Goal: Information Seeking & Learning: Learn about a topic

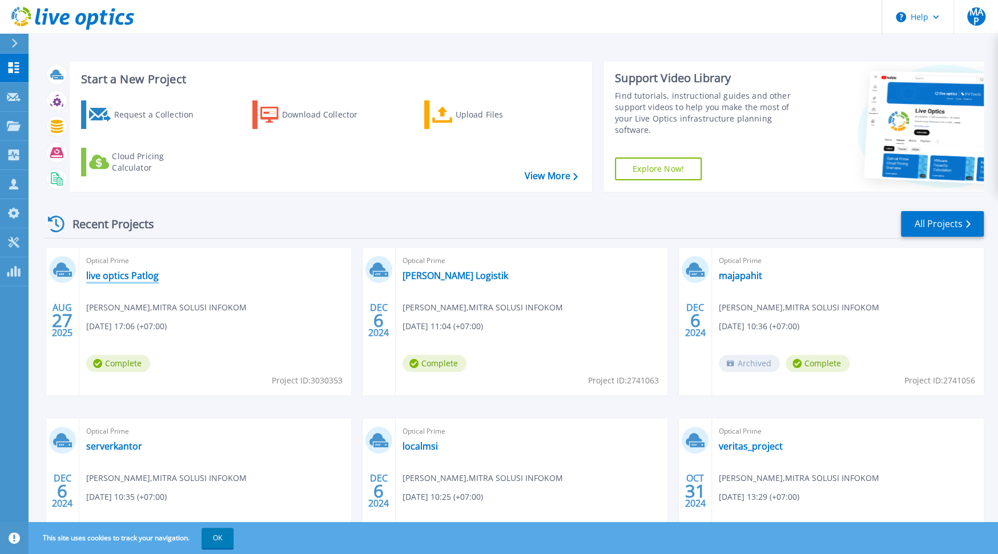
click at [146, 275] on link "live optics Patlog" at bounding box center [122, 275] width 73 height 11
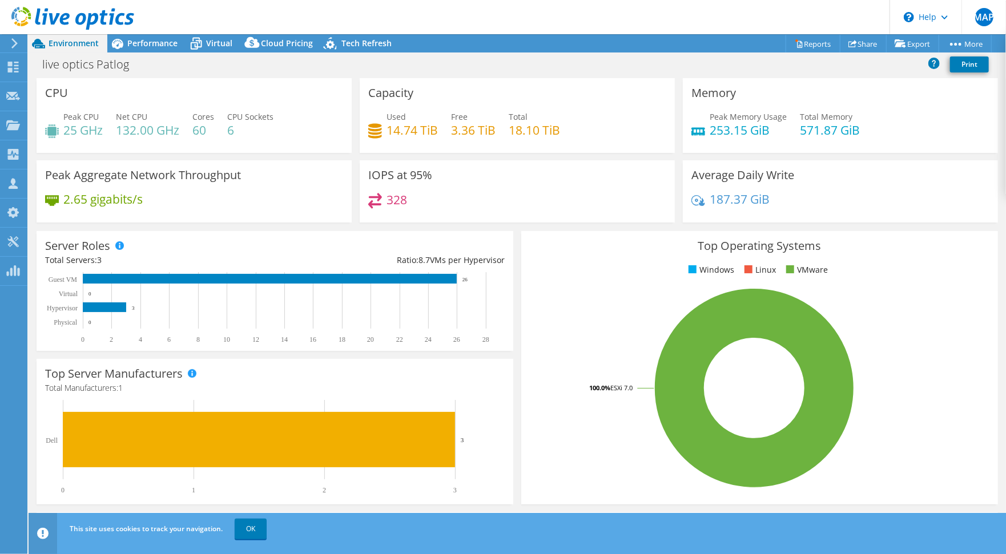
click at [17, 42] on icon at bounding box center [14, 43] width 9 height 10
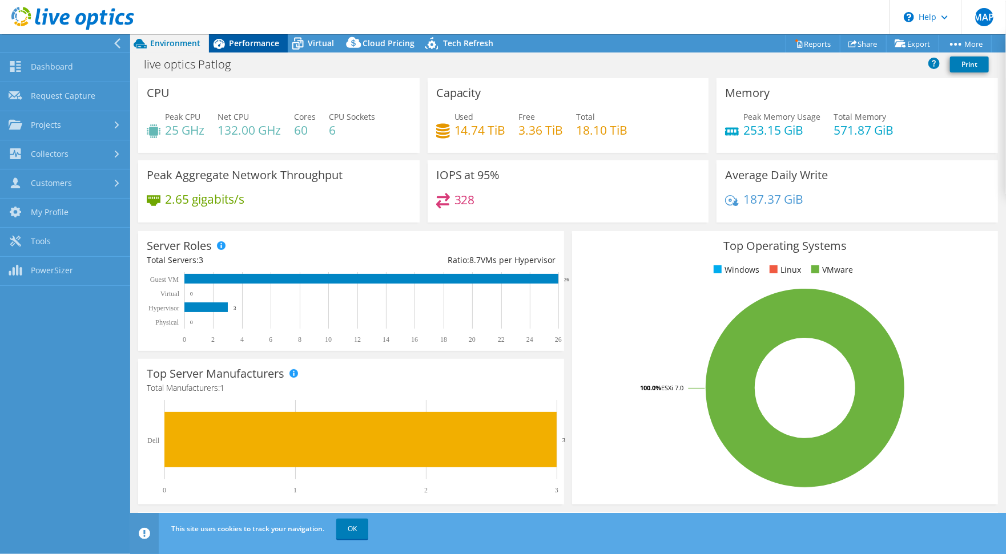
click at [261, 45] on span "Performance" at bounding box center [254, 43] width 50 height 11
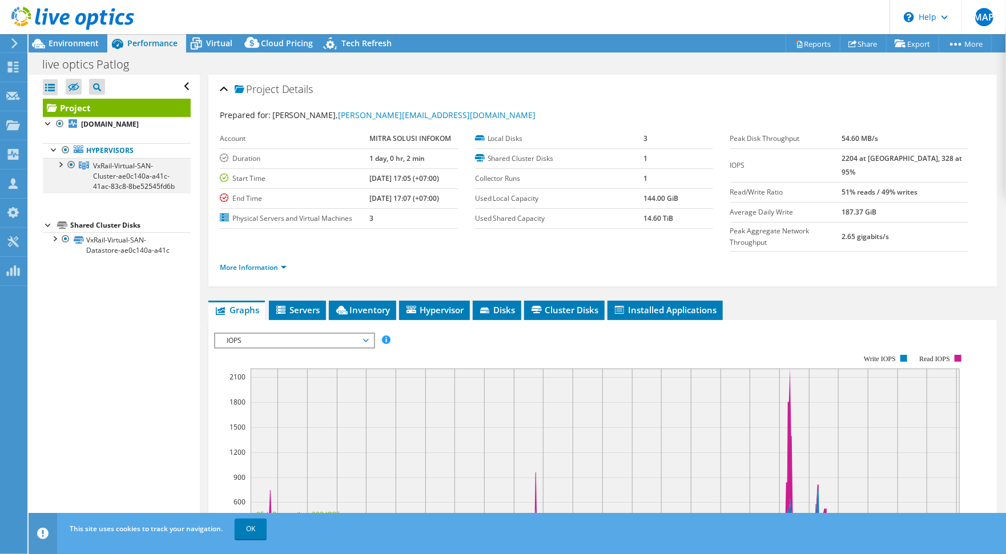
click at [66, 163] on div at bounding box center [71, 165] width 11 height 14
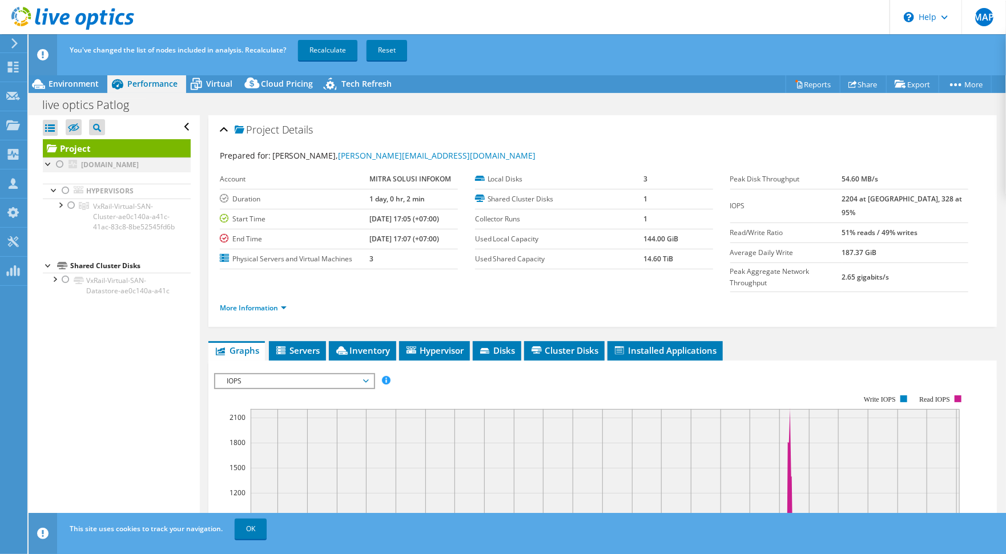
click at [57, 168] on div at bounding box center [59, 165] width 11 height 14
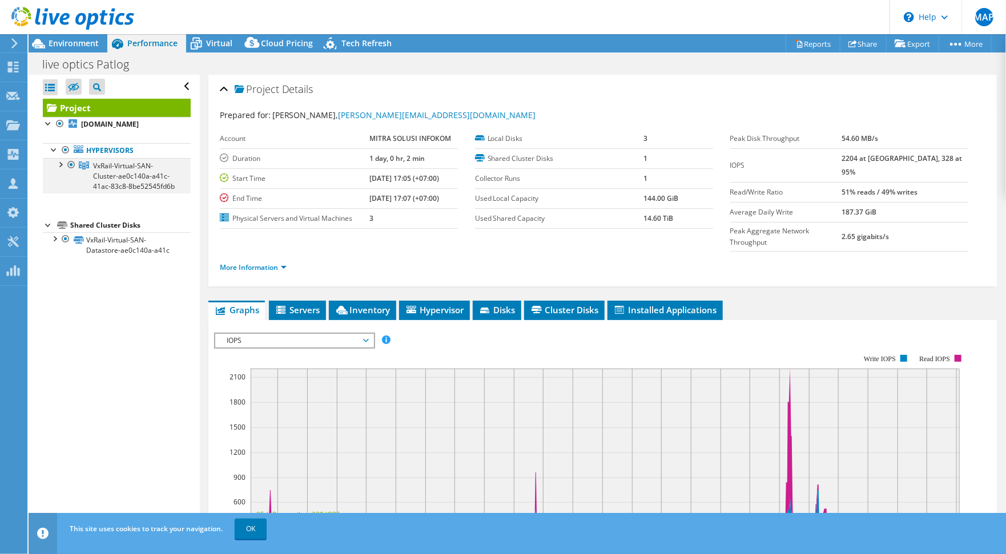
click at [62, 166] on div at bounding box center [59, 163] width 11 height 11
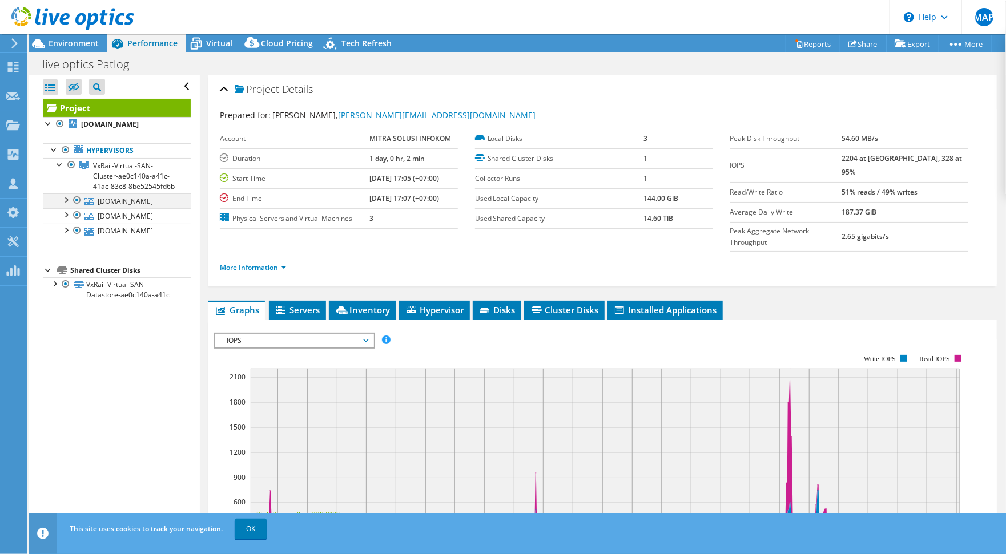
click at [65, 205] on div at bounding box center [65, 199] width 11 height 11
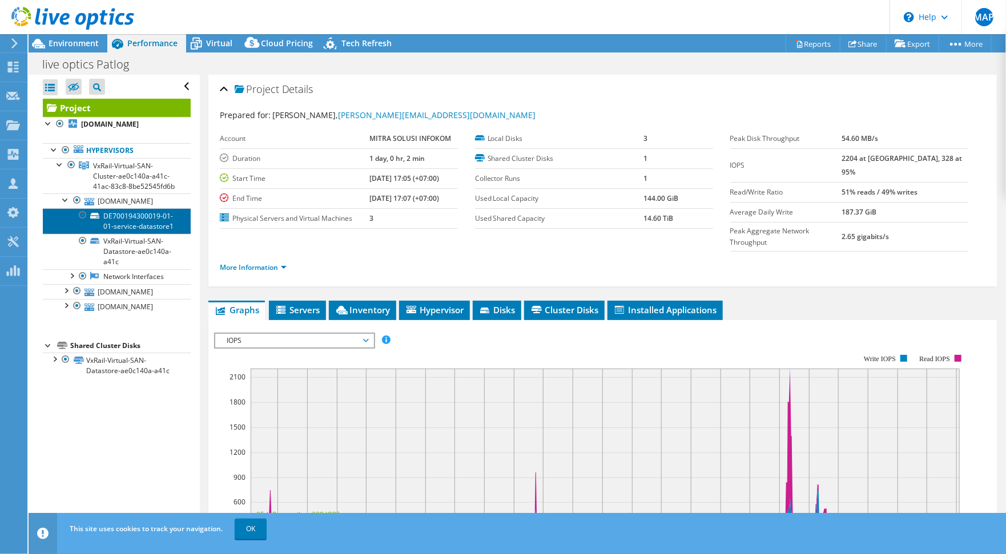
click at [96, 219] on icon at bounding box center [94, 216] width 9 height 6
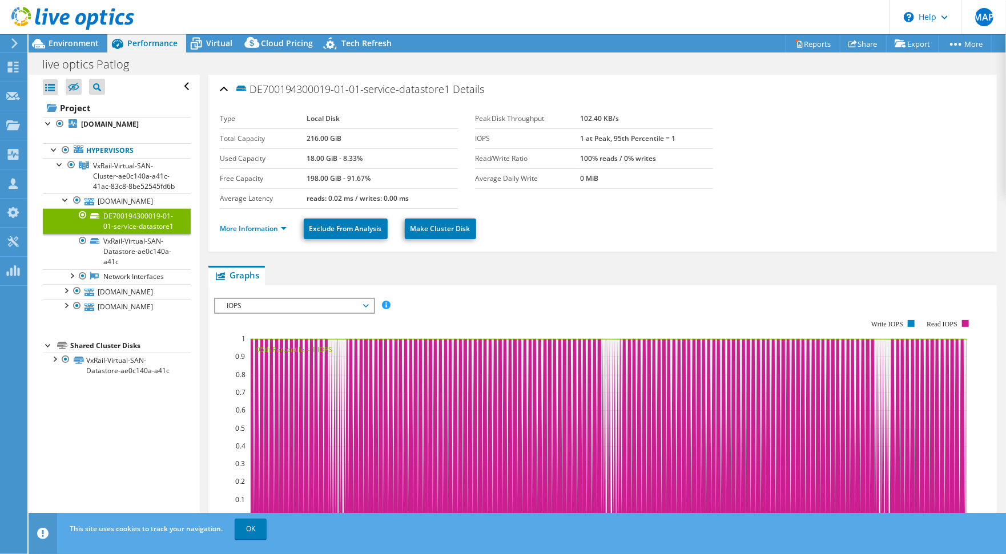
scroll to position [23, 0]
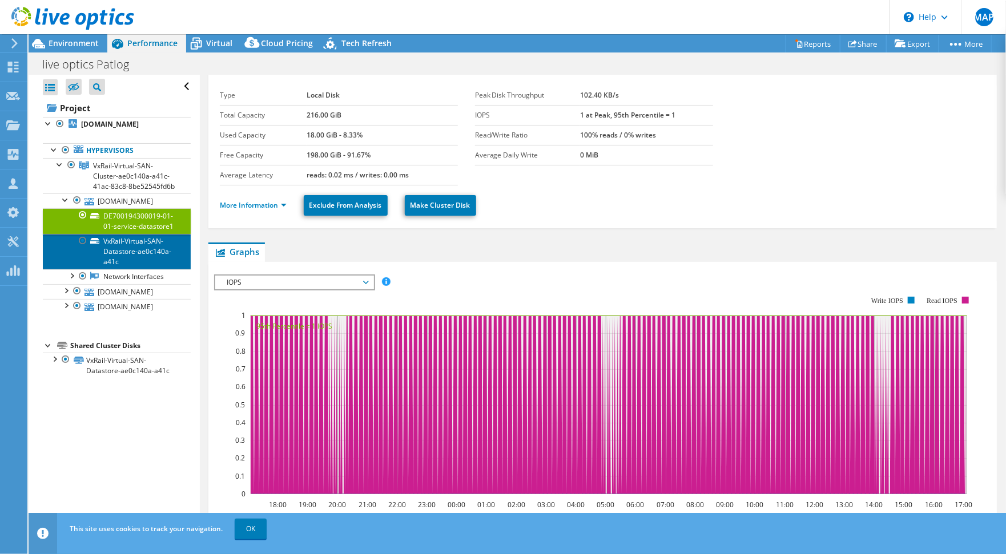
click at [138, 269] on link "VxRail-Virtual-SAN-Datastore-ae0c140a-a41c" at bounding box center [117, 251] width 148 height 35
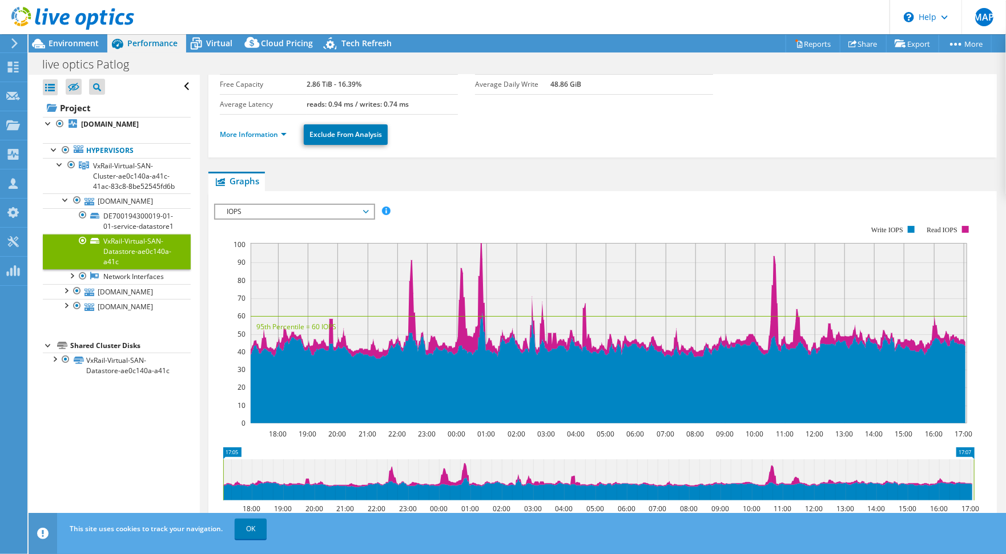
scroll to position [233, 0]
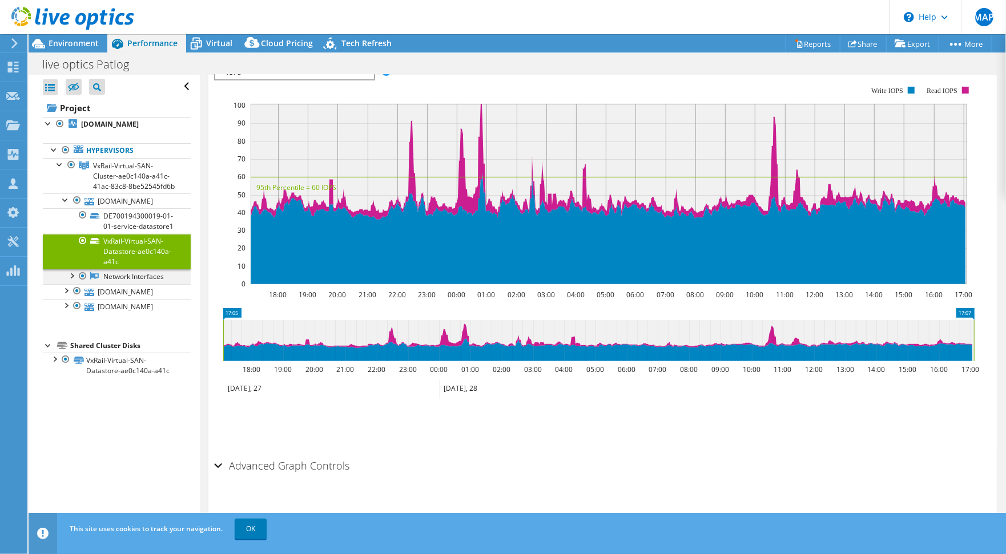
click at [71, 281] on div at bounding box center [71, 274] width 11 height 11
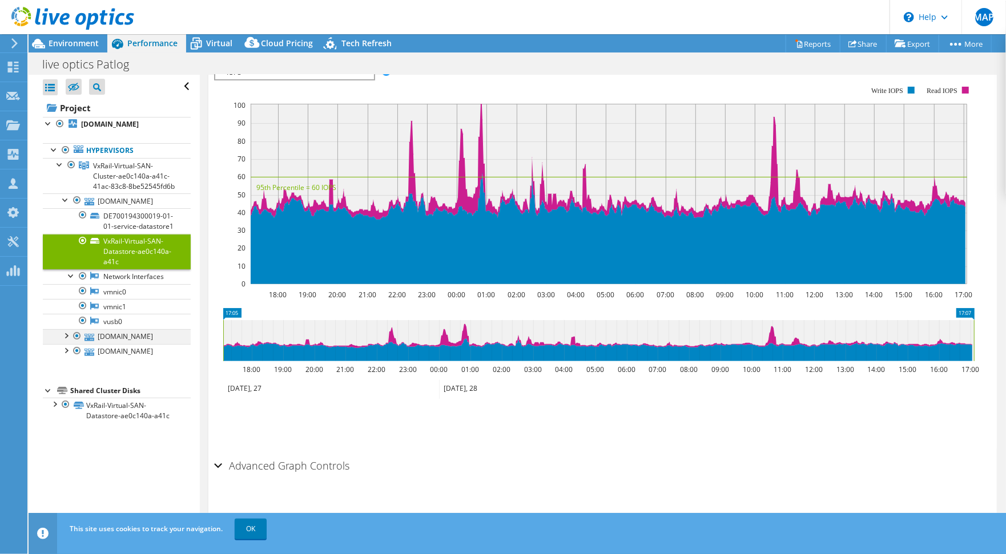
click at [67, 341] on div at bounding box center [65, 334] width 11 height 11
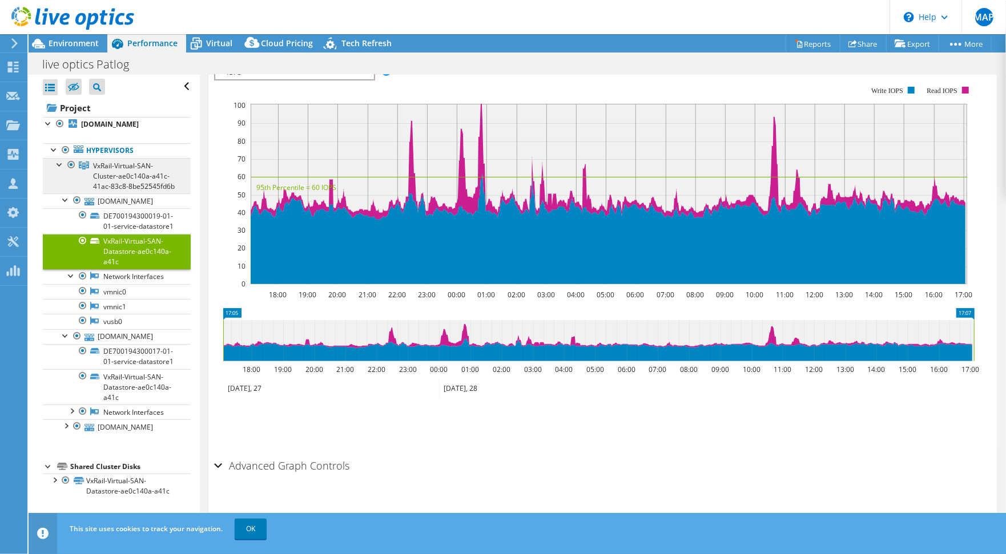
click at [116, 184] on span "VxRail-Virtual-SAN-Cluster-ae0c140a-a41c-41ac-83c8-8be52545fd6b" at bounding box center [134, 176] width 82 height 30
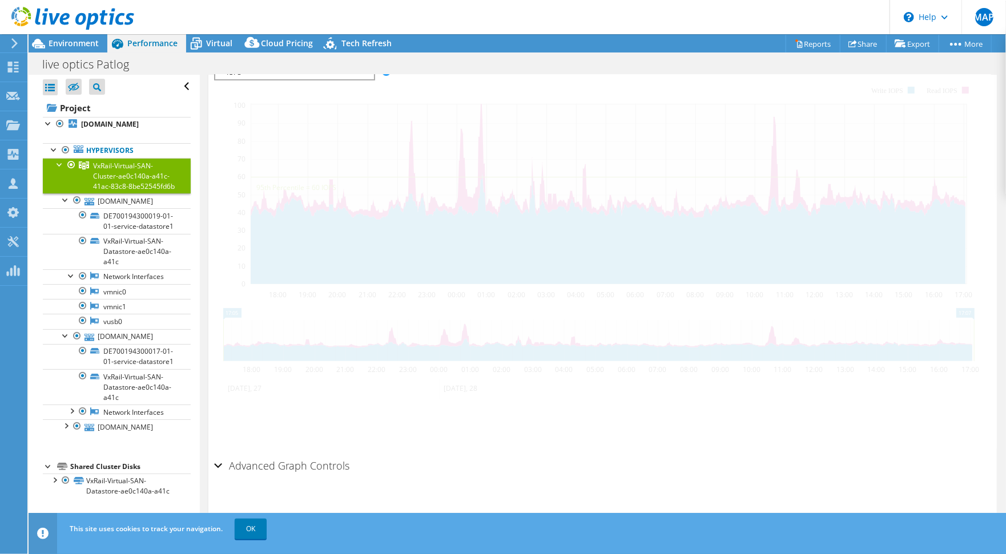
scroll to position [206, 0]
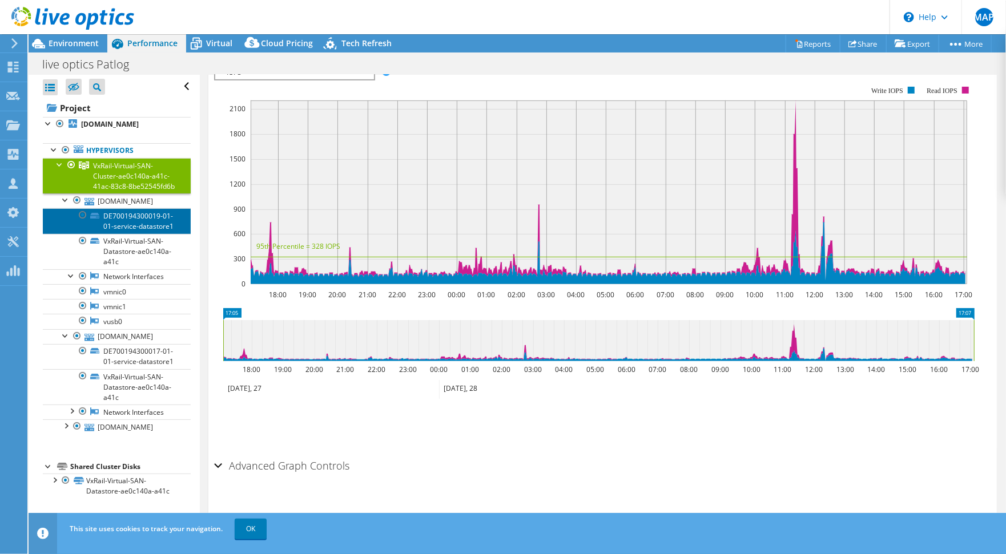
click at [110, 232] on link "DE700194300019-01-01-service-datastore1" at bounding box center [117, 220] width 148 height 25
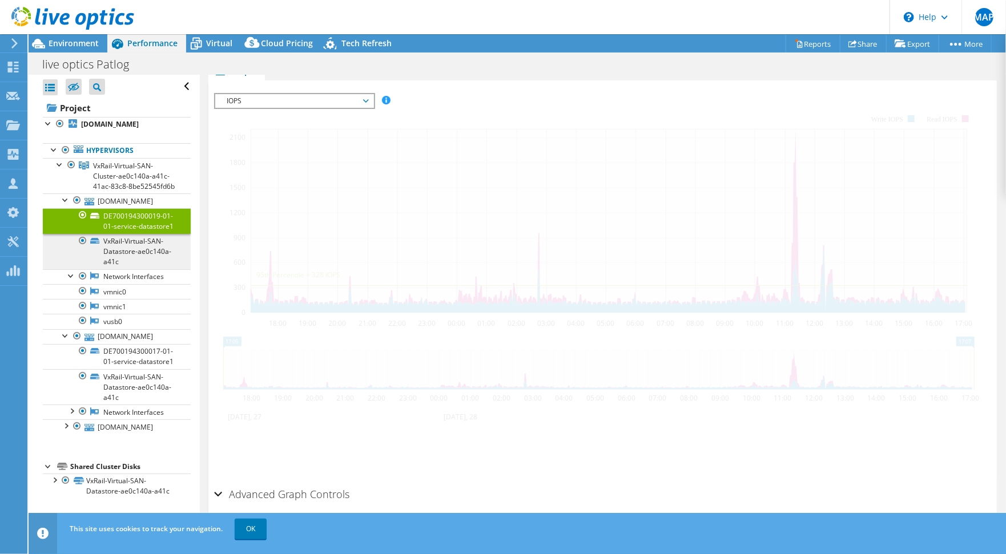
scroll to position [233, 0]
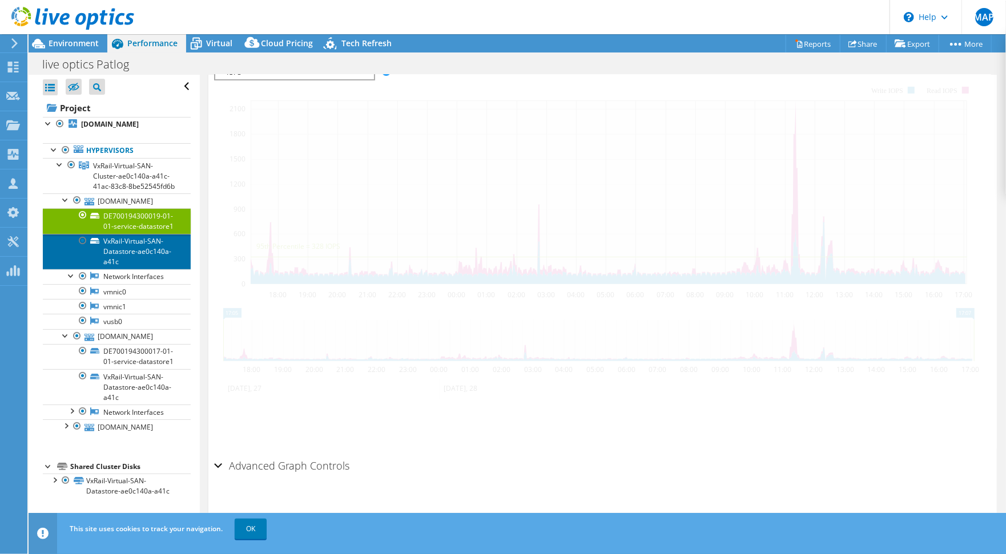
click at [132, 269] on link "VxRail-Virtual-SAN-Datastore-ae0c140a-a41c" at bounding box center [117, 251] width 148 height 35
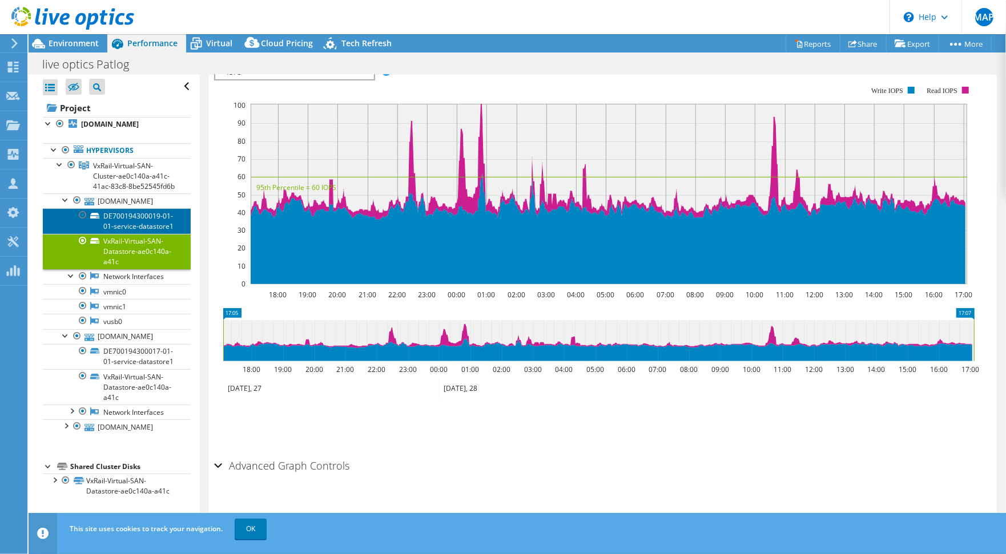
click at [115, 233] on link "DE700194300019-01-01-service-datastore1" at bounding box center [117, 220] width 148 height 25
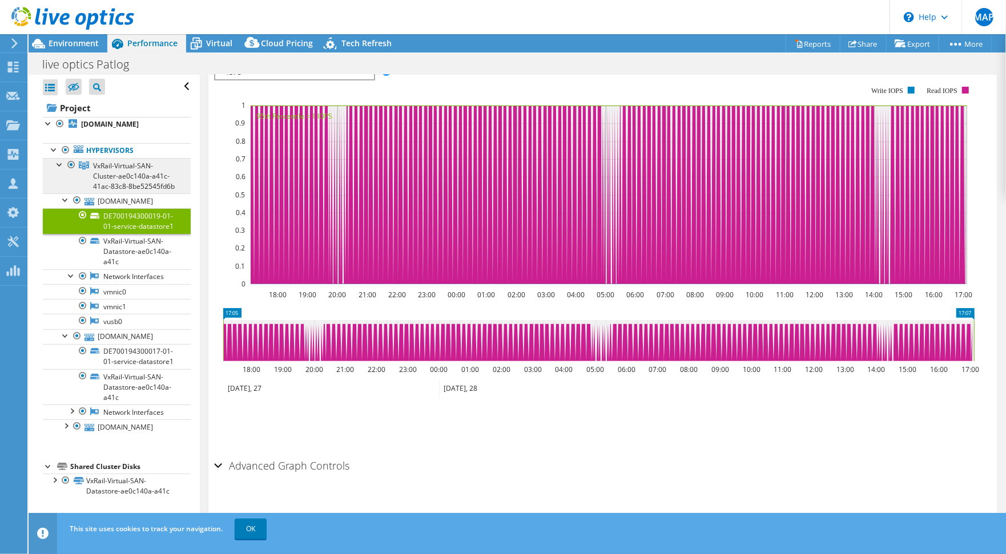
click at [122, 166] on span "VxRail-Virtual-SAN-Cluster-ae0c140a-a41c-41ac-83c8-8be52545fd6b" at bounding box center [134, 176] width 82 height 30
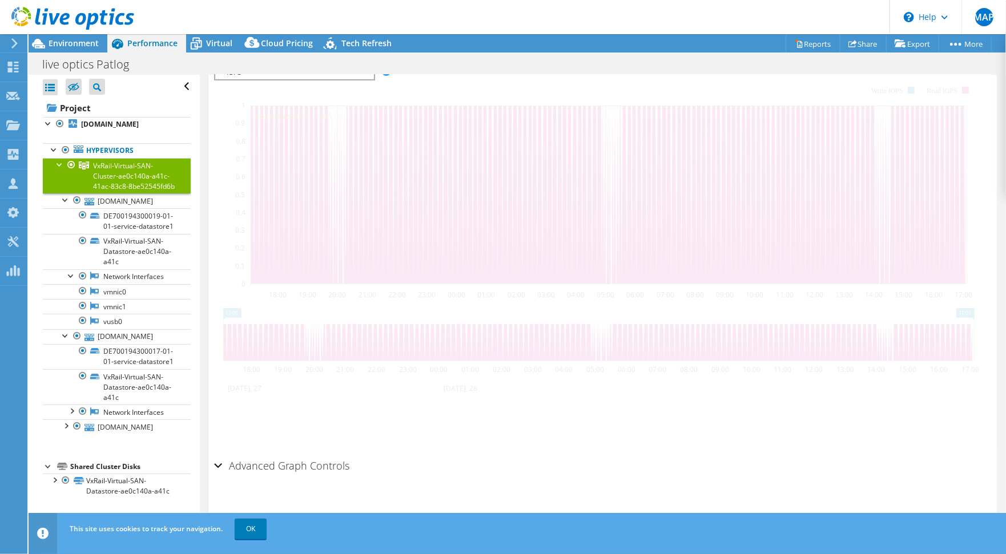
scroll to position [206, 0]
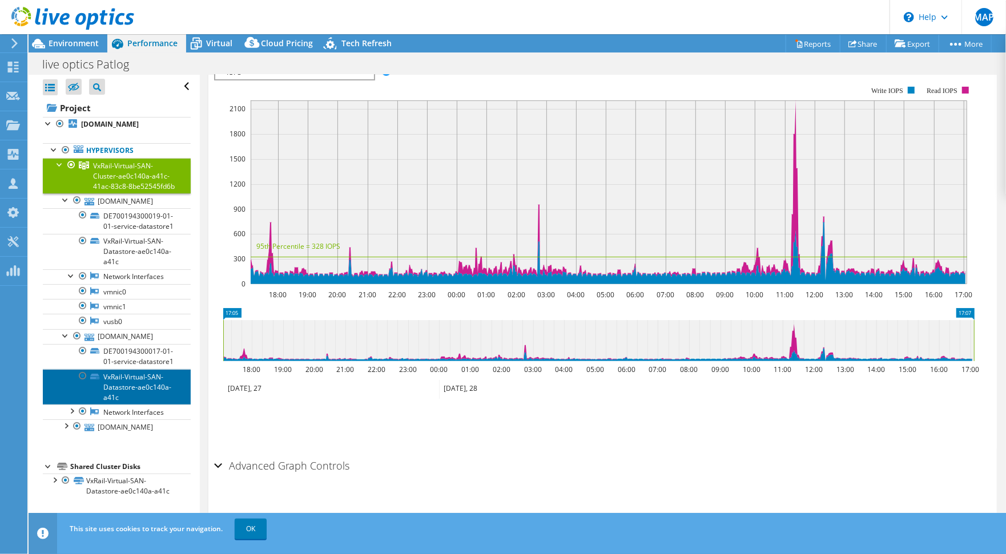
click at [127, 405] on link "VxRail-Virtual-SAN-Datastore-ae0c140a-a41c" at bounding box center [117, 386] width 148 height 35
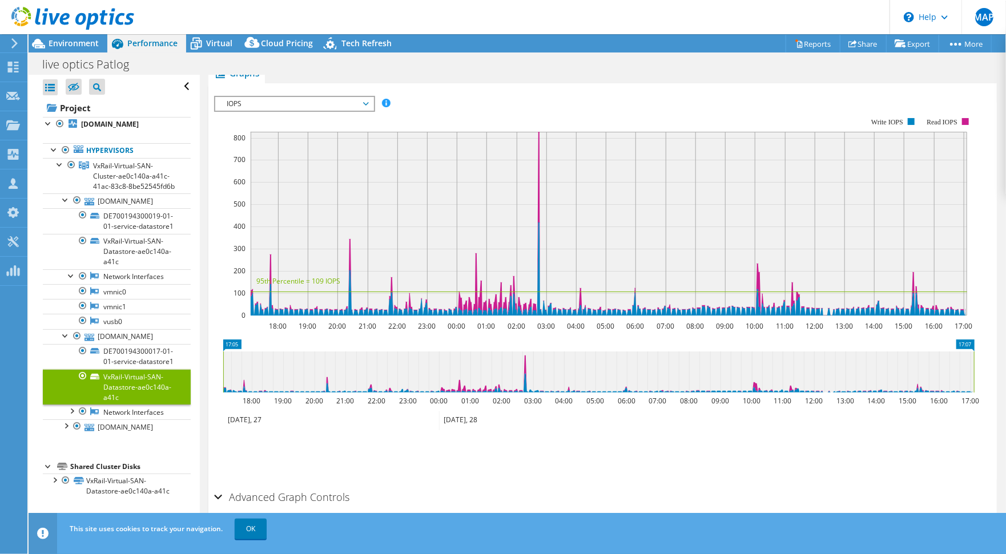
scroll to position [233, 0]
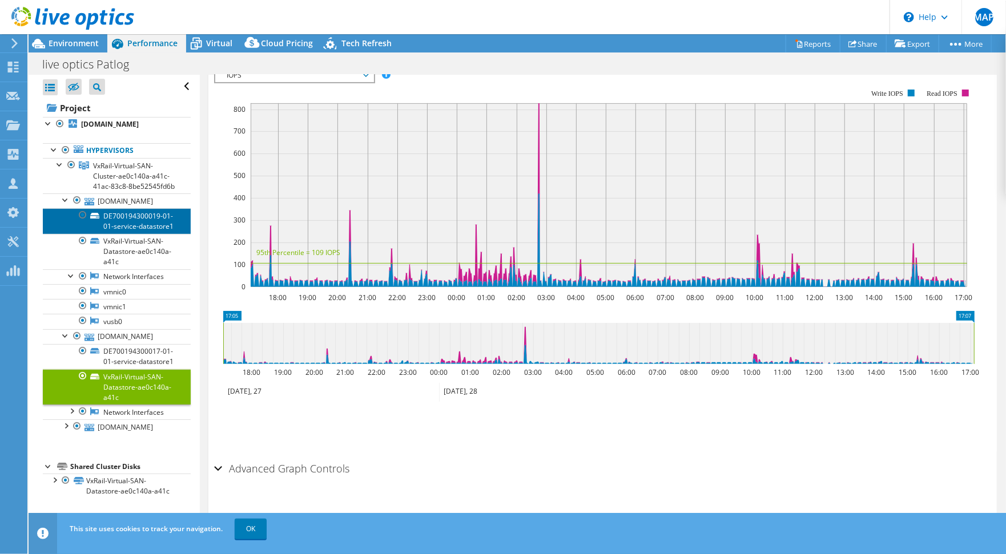
click at [114, 233] on link "DE700194300019-01-01-service-datastore1" at bounding box center [117, 220] width 148 height 25
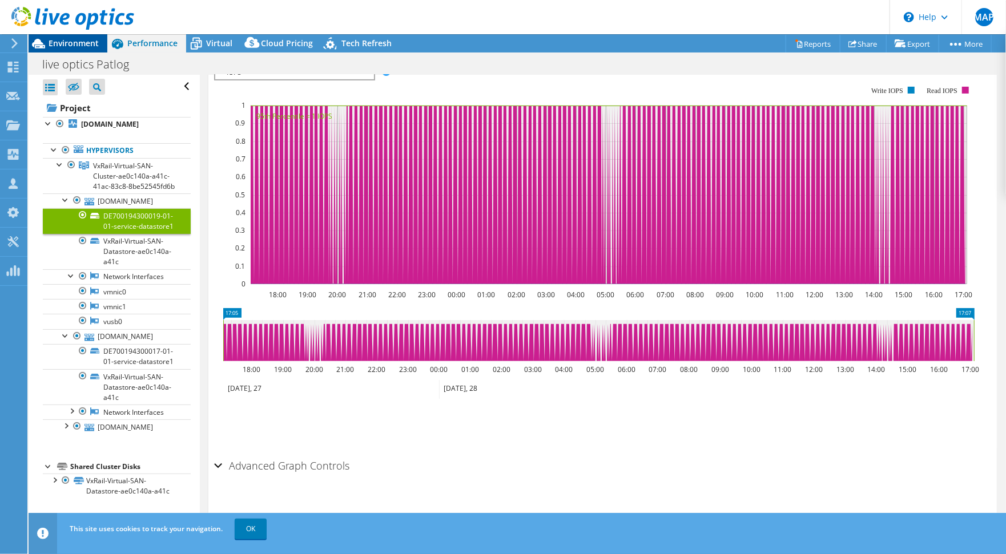
click at [76, 46] on span "Environment" at bounding box center [74, 43] width 50 height 11
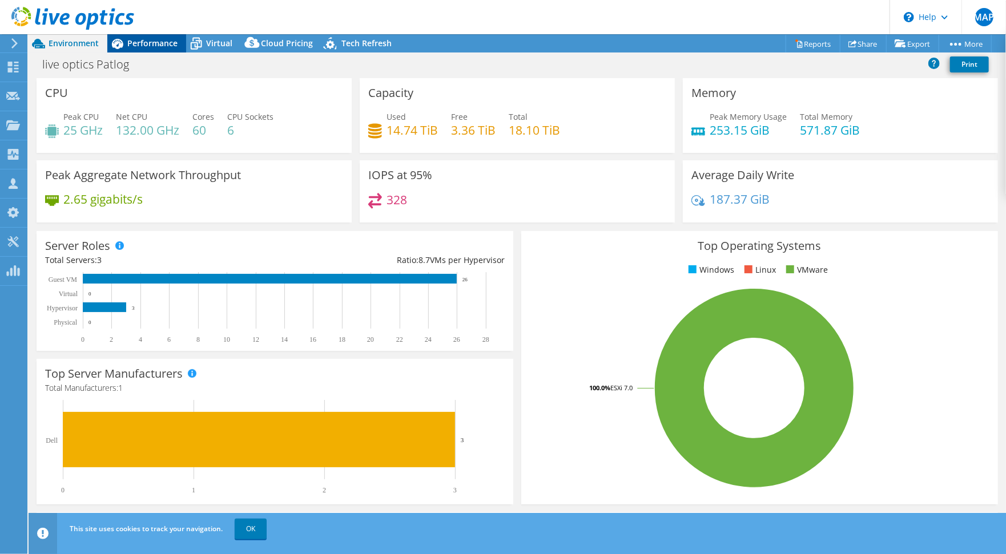
click at [166, 41] on span "Performance" at bounding box center [152, 43] width 50 height 11
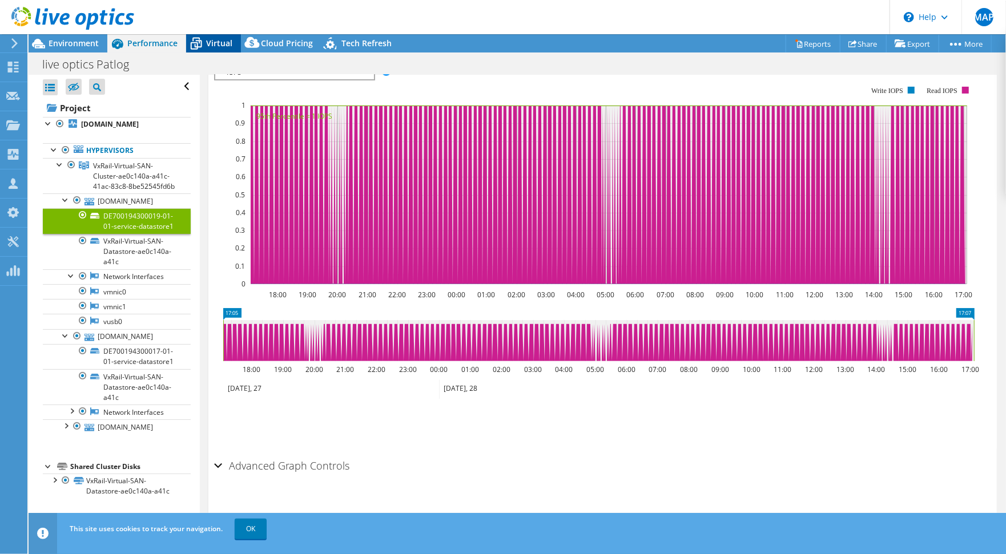
click at [204, 43] on icon at bounding box center [196, 44] width 20 height 20
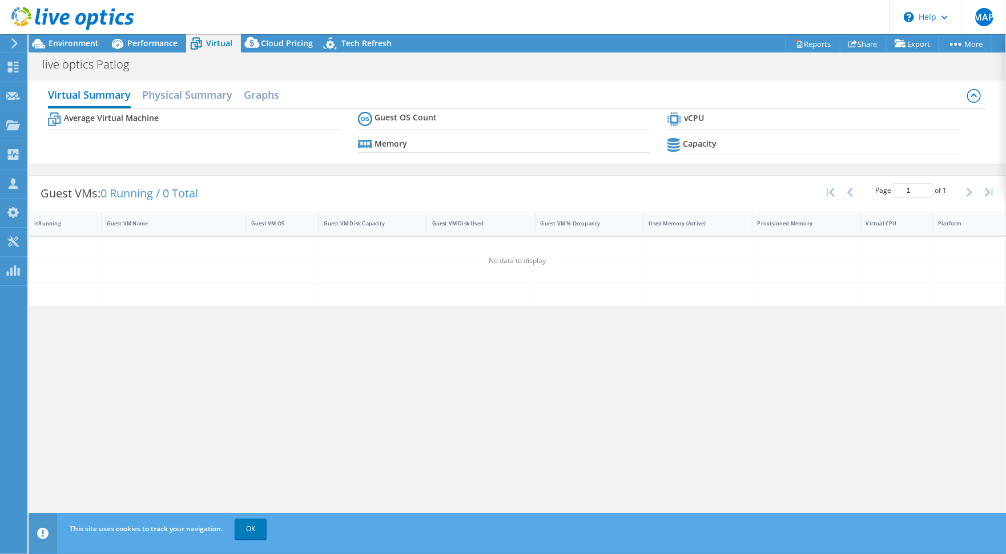
click at [172, 110] on tr "Average Virtual Machine" at bounding box center [194, 120] width 292 height 20
click at [168, 98] on h2 "Physical Summary" at bounding box center [187, 95] width 90 height 25
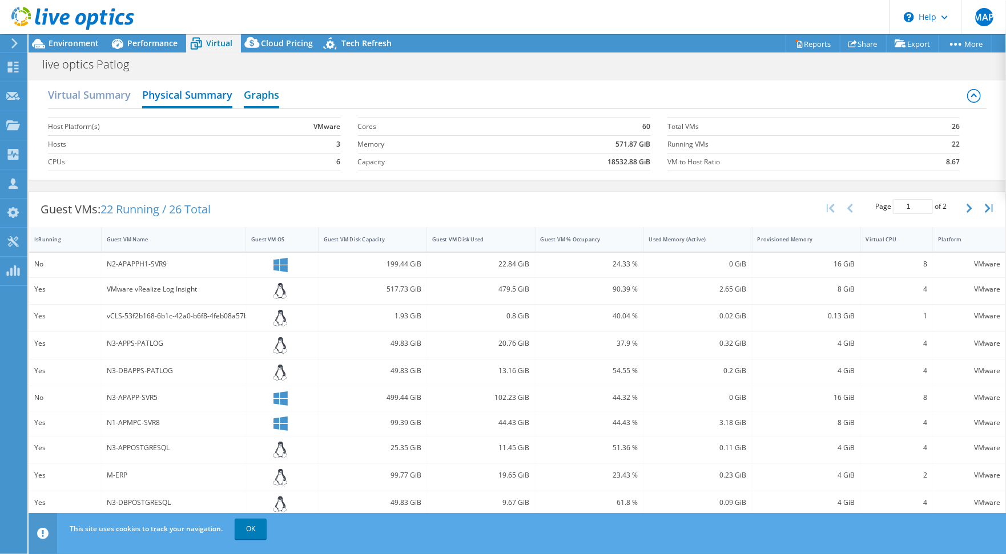
click at [268, 96] on h2 "Graphs" at bounding box center [261, 95] width 35 height 25
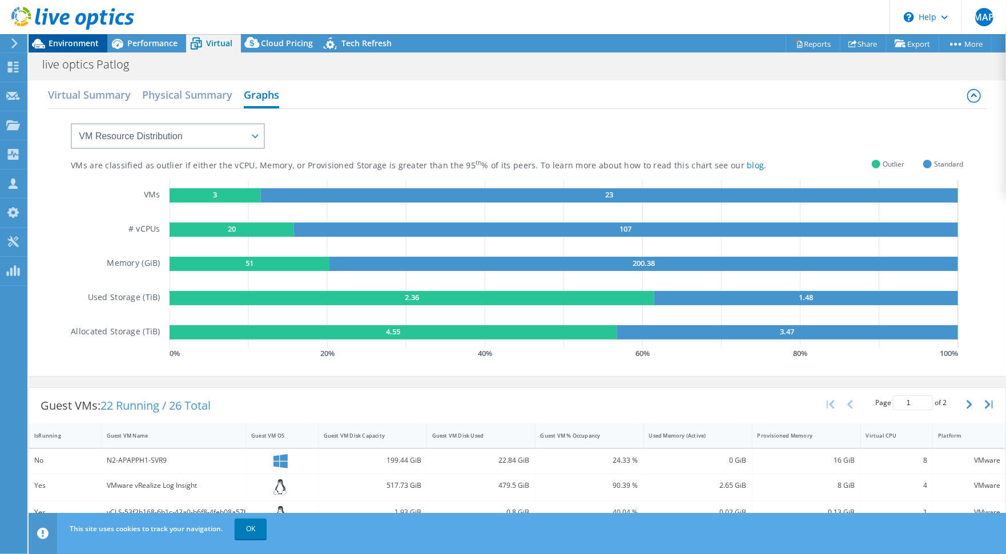
click at [79, 41] on span "Environment" at bounding box center [74, 43] width 50 height 11
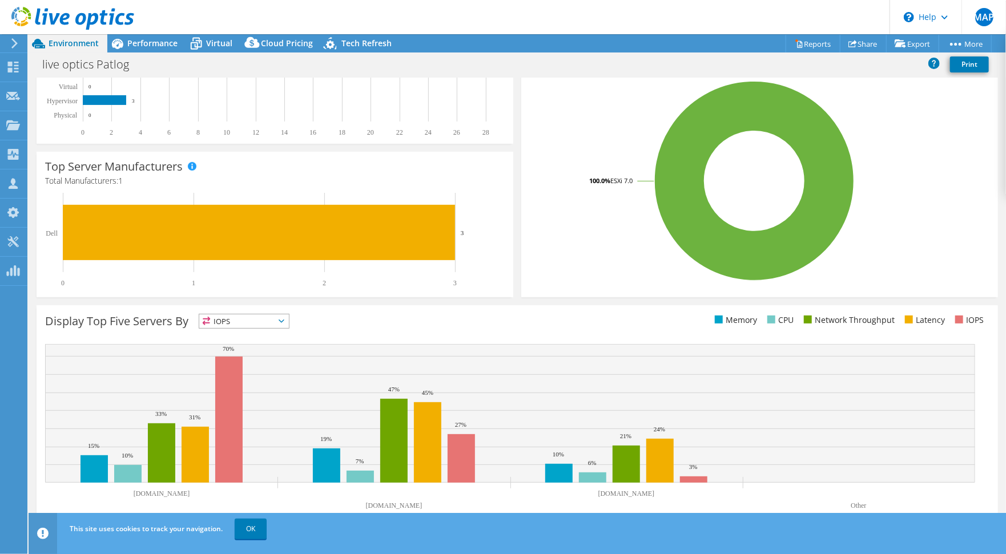
scroll to position [0, 0]
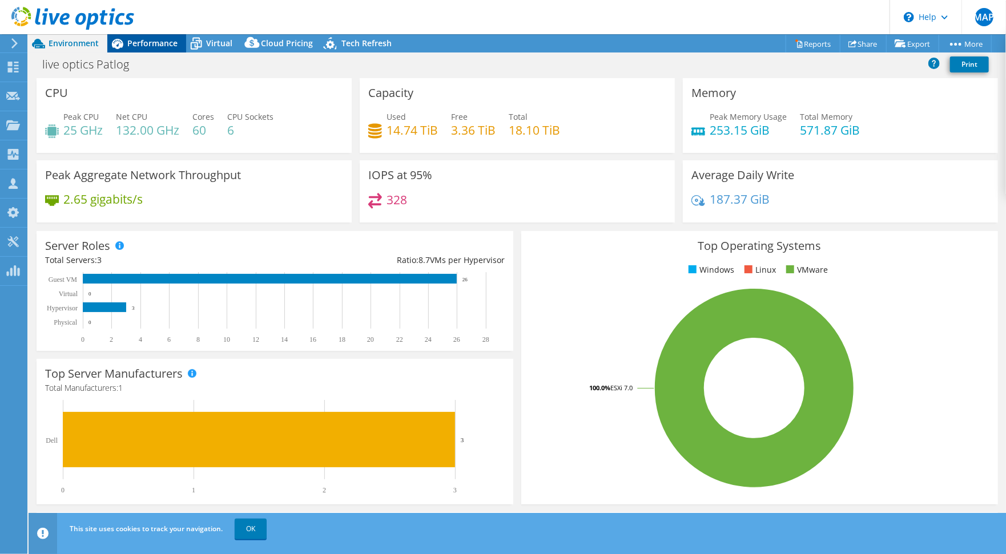
click at [136, 41] on span "Performance" at bounding box center [152, 43] width 50 height 11
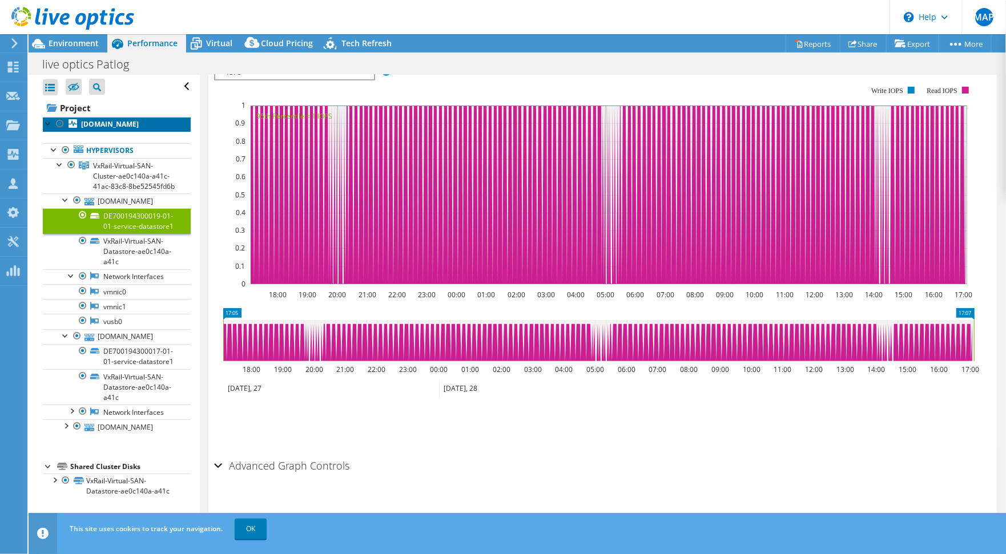
click at [73, 128] on link "[DOMAIN_NAME]" at bounding box center [117, 124] width 148 height 15
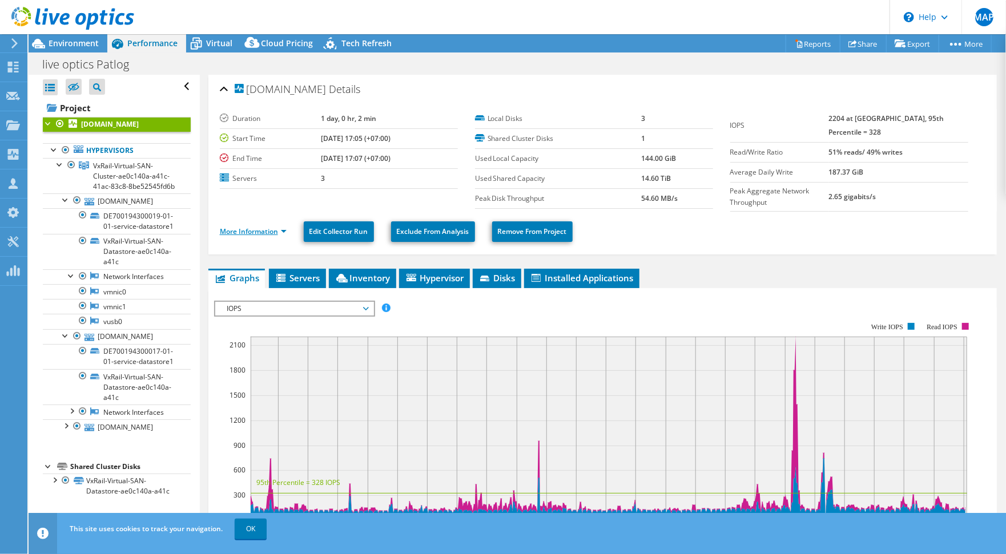
click at [235, 233] on link "More Information" at bounding box center [253, 232] width 67 height 10
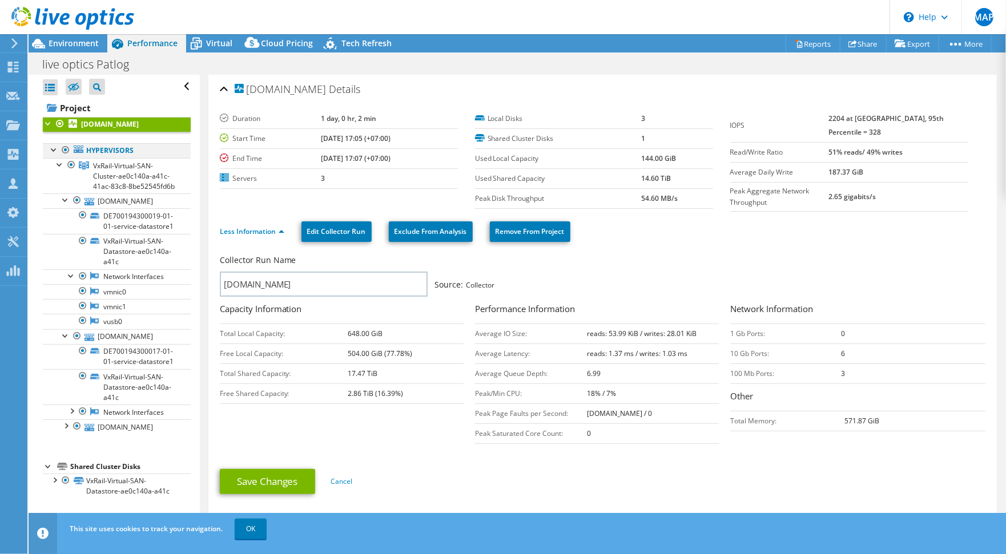
click at [52, 147] on div at bounding box center [54, 148] width 11 height 11
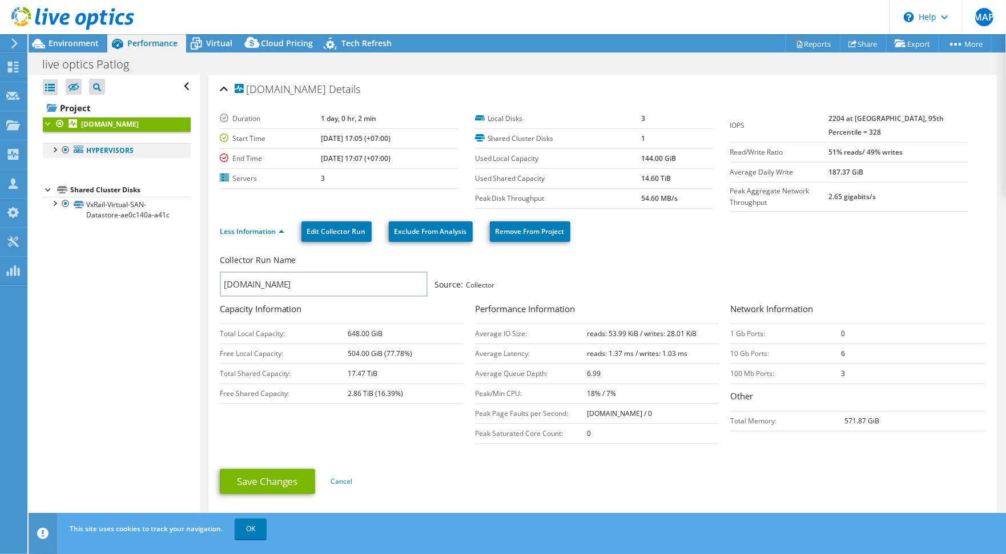
click at [52, 147] on div at bounding box center [54, 148] width 11 height 11
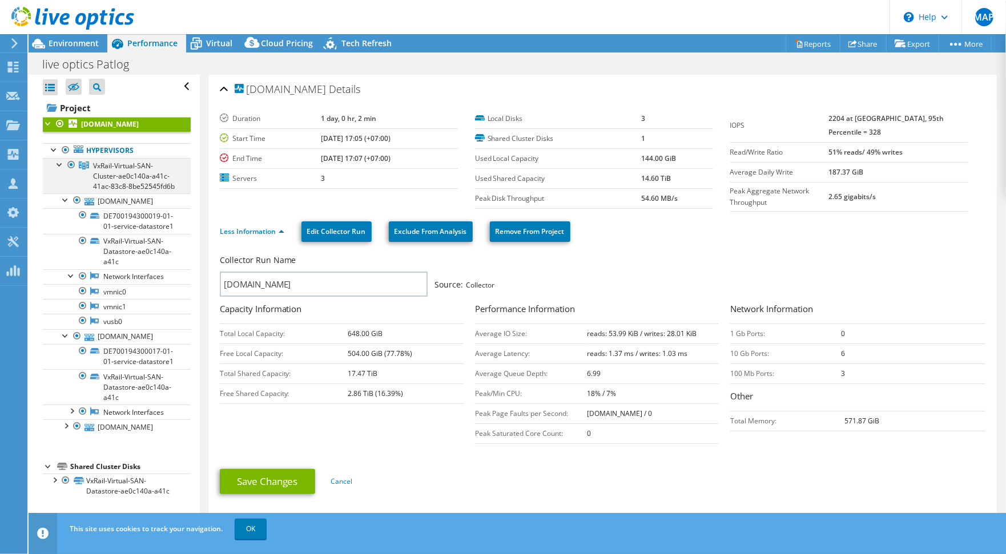
click at [61, 164] on div at bounding box center [59, 163] width 11 height 11
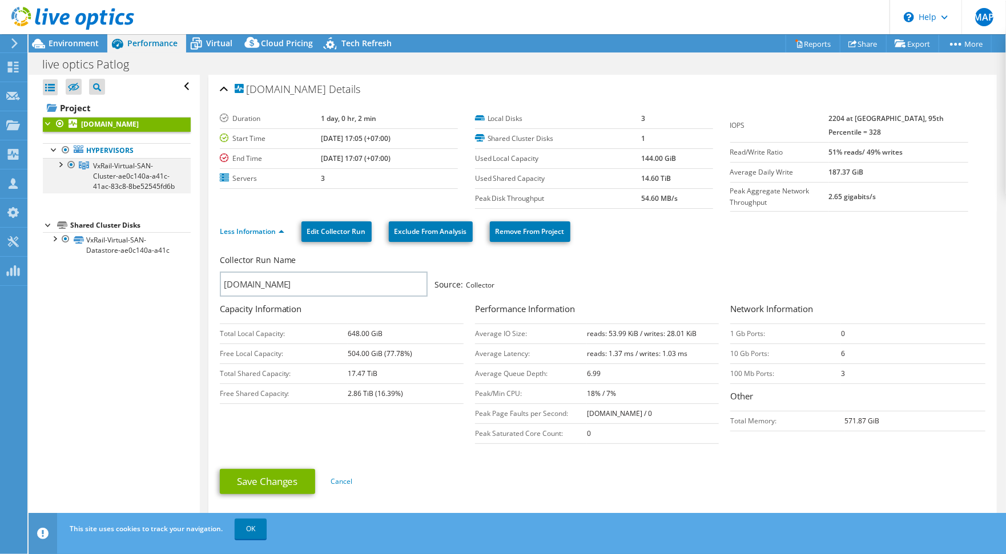
click at [57, 163] on div at bounding box center [59, 163] width 11 height 11
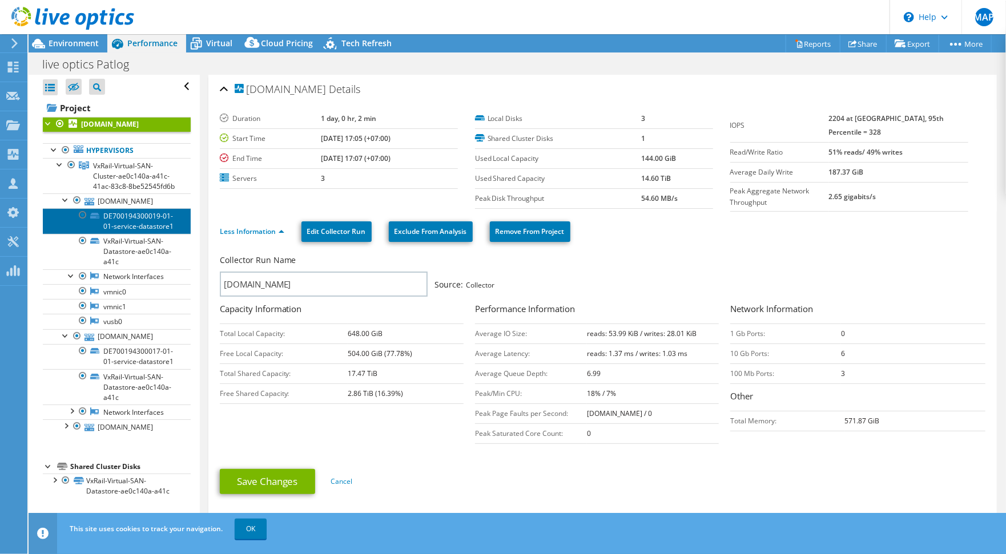
click at [100, 218] on link "DE700194300019-01-01-service-datastore1" at bounding box center [117, 220] width 148 height 25
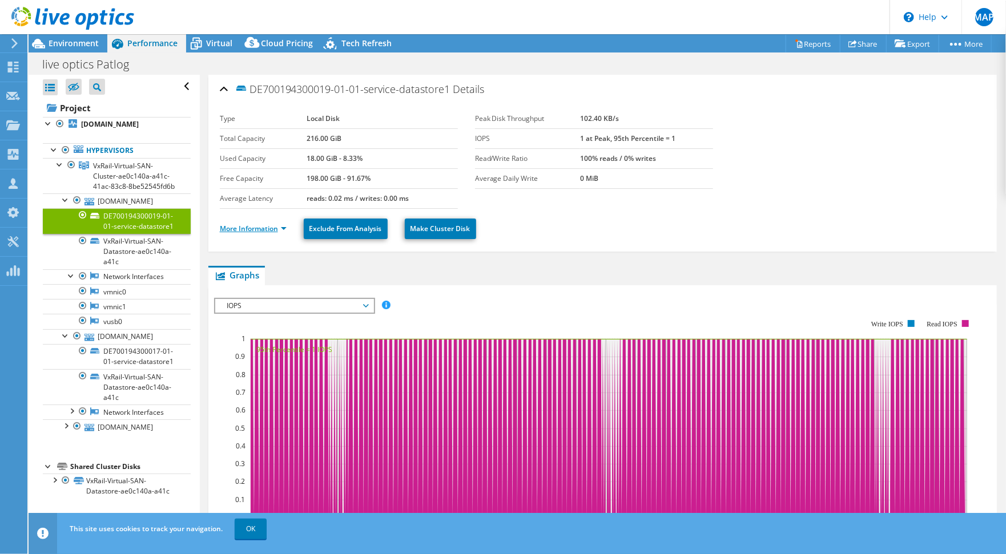
click at [271, 227] on link "More Information" at bounding box center [253, 229] width 67 height 10
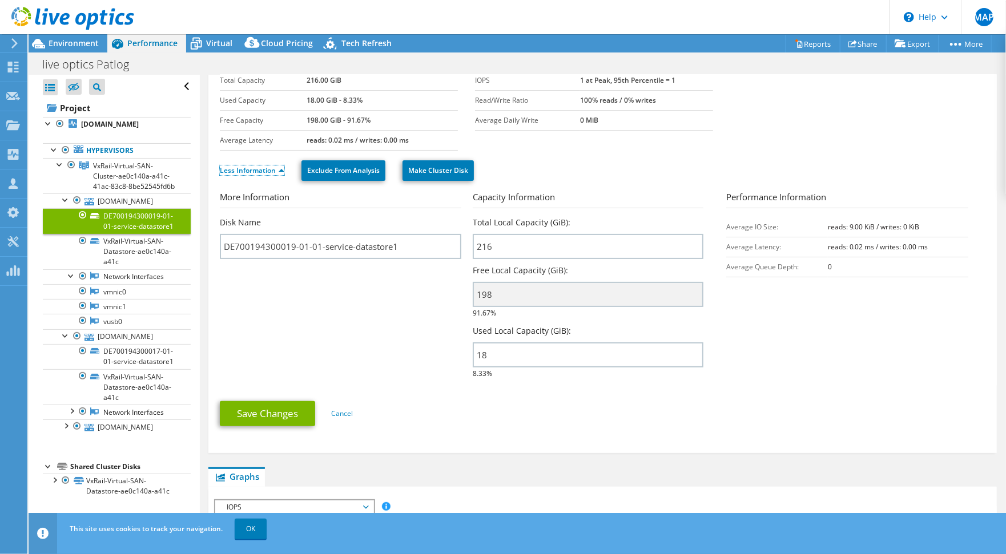
scroll to position [51, 0]
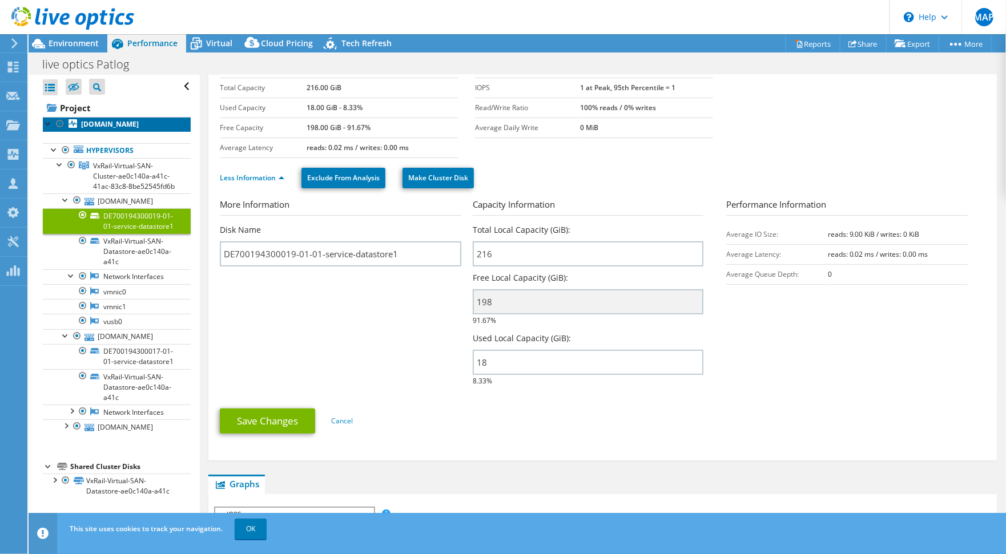
click at [87, 124] on b "[DOMAIN_NAME]" at bounding box center [110, 124] width 58 height 10
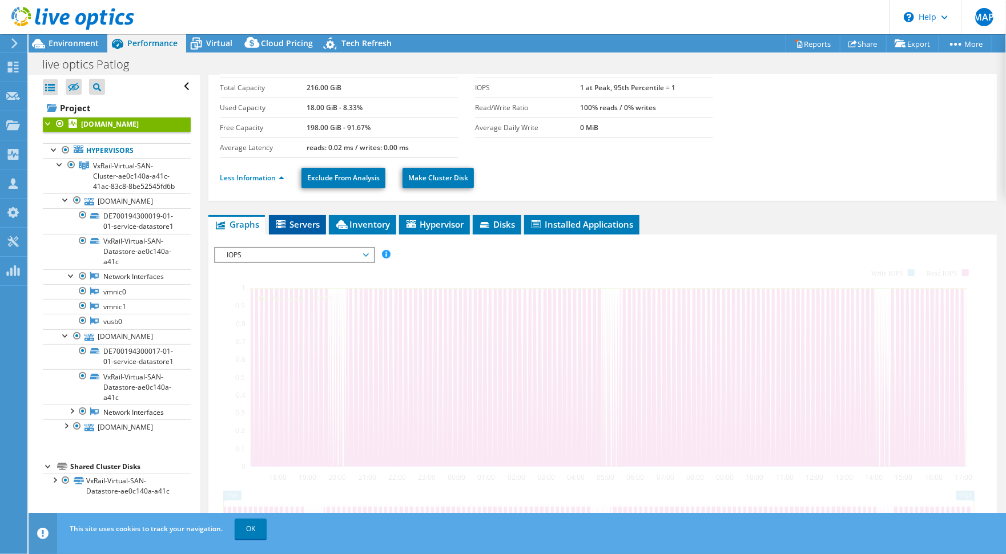
click at [310, 221] on span "Servers" at bounding box center [298, 224] width 46 height 11
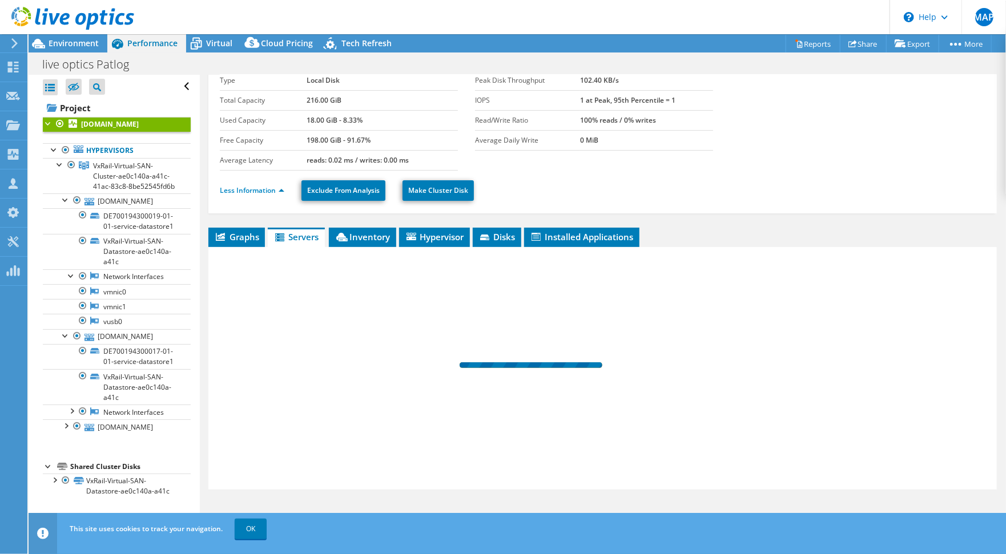
click at [364, 221] on div "[DOMAIN_NAME] Details Type Local Disk Total Capacity 216.00 GiB Used Capacity 1…" at bounding box center [603, 285] width 806 height 497
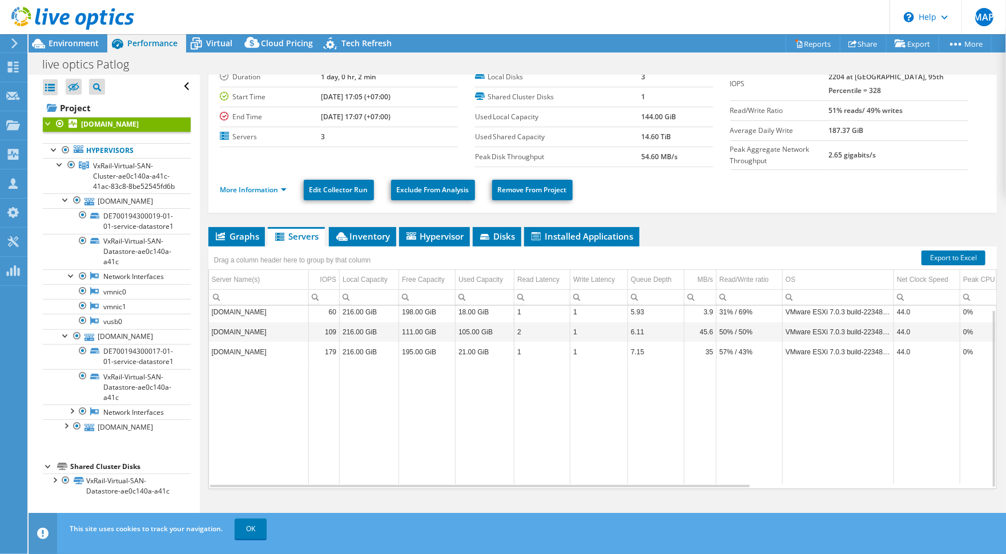
scroll to position [4, 0]
click at [499, 231] on span "Disks" at bounding box center [496, 236] width 37 height 11
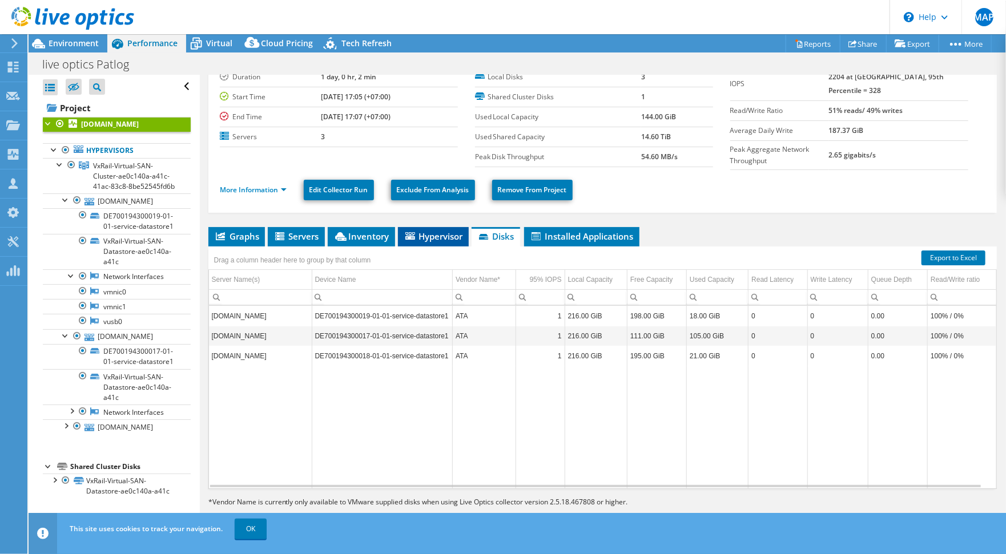
click at [433, 231] on span "Hypervisor" at bounding box center [433, 236] width 59 height 11
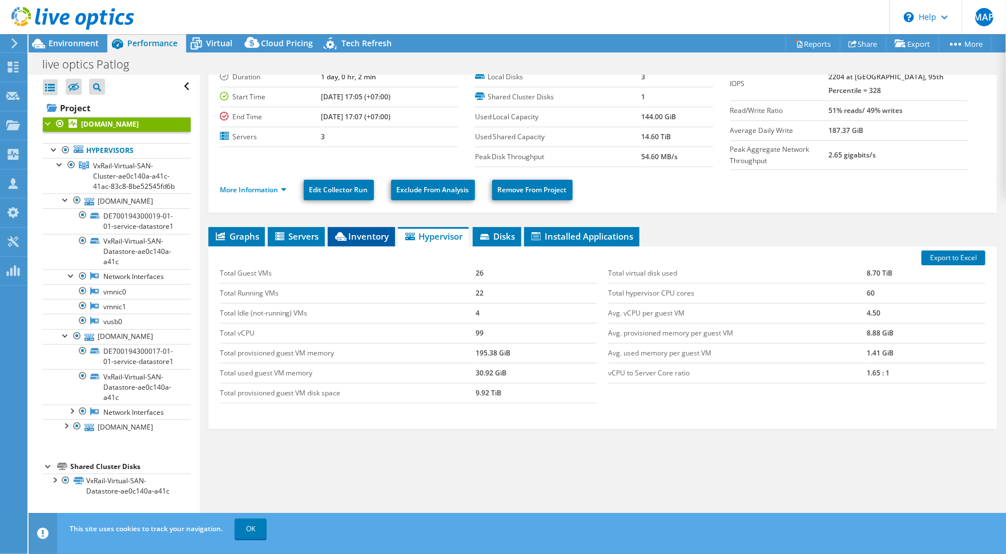
click at [351, 236] on span "Inventory" at bounding box center [361, 236] width 56 height 11
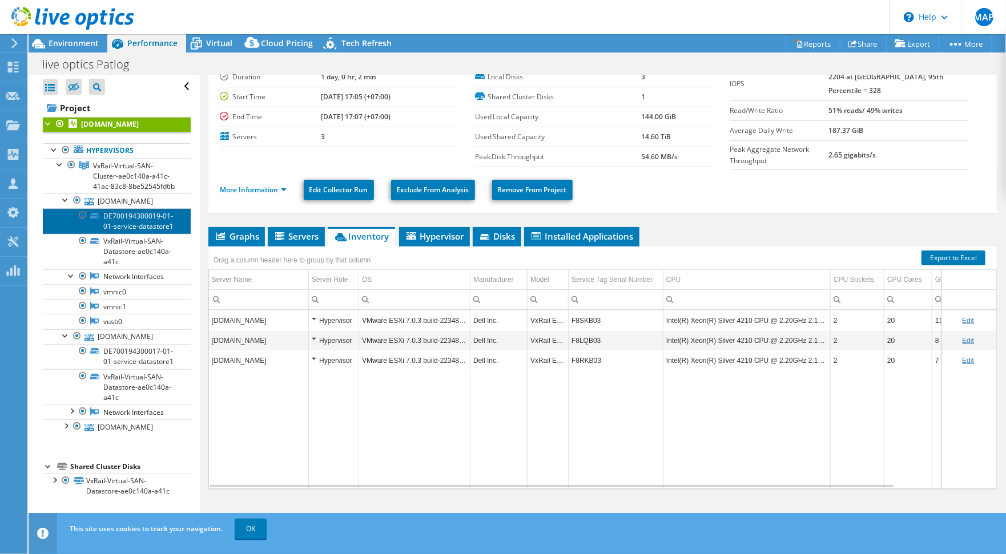
click at [115, 230] on link "DE700194300019-01-01-service-datastore1" at bounding box center [117, 220] width 148 height 25
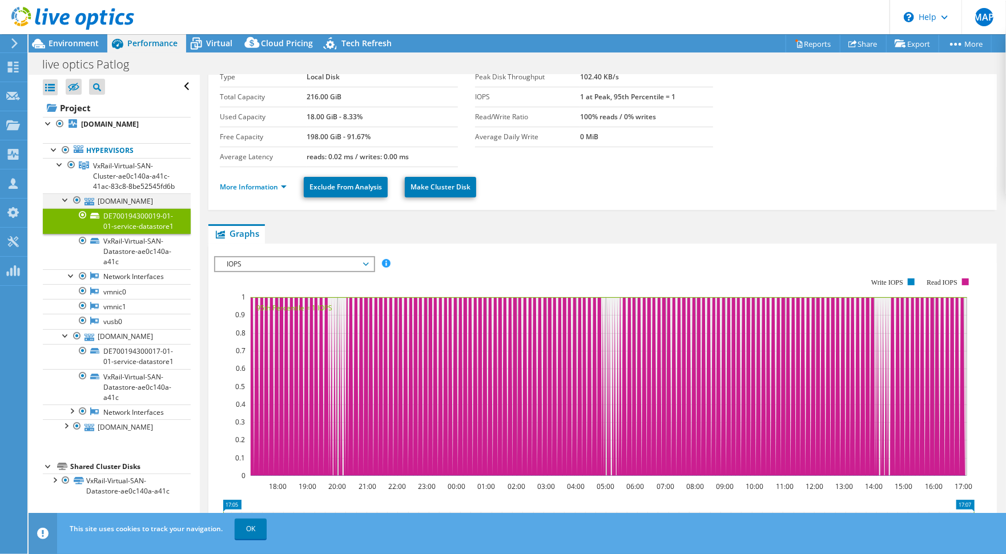
click at [66, 205] on div at bounding box center [65, 199] width 11 height 11
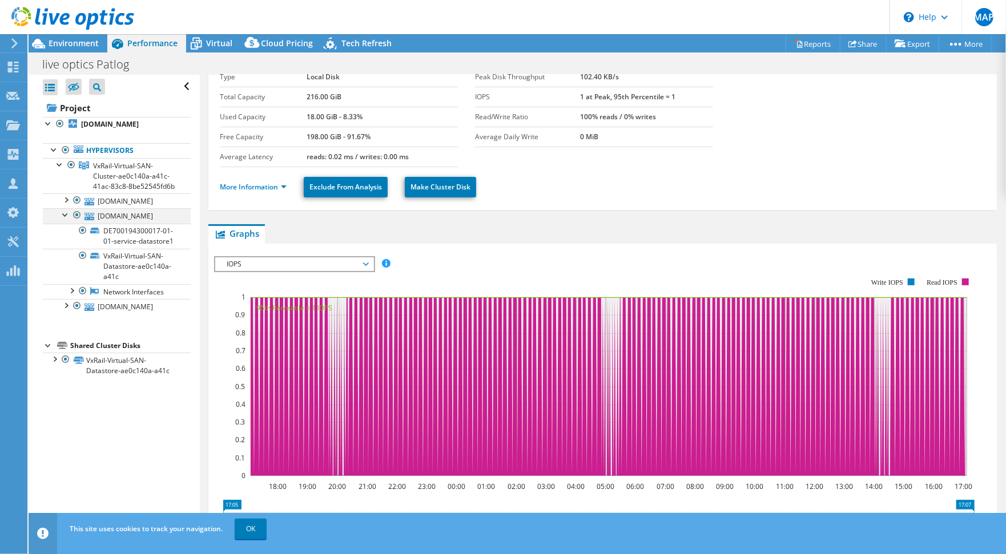
click at [63, 220] on div at bounding box center [65, 213] width 11 height 11
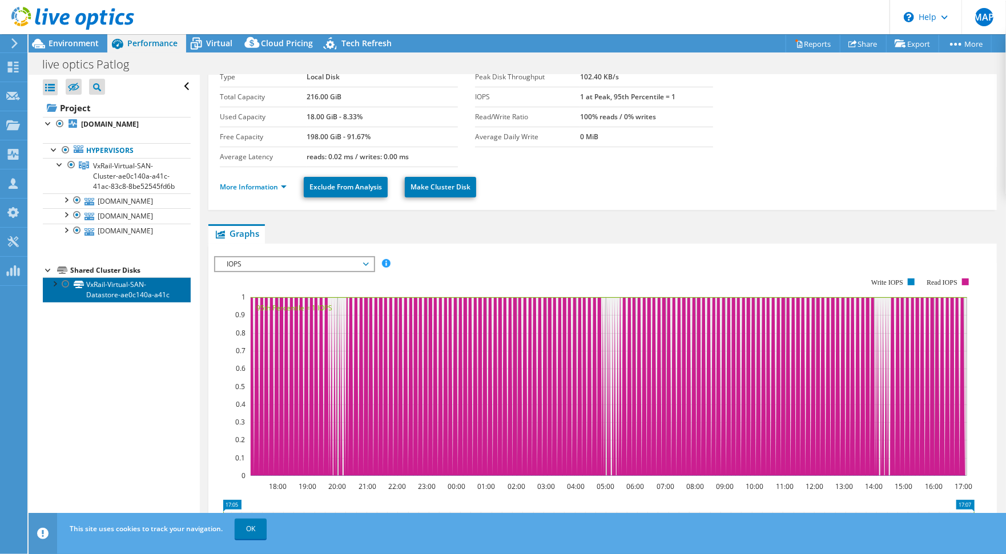
click at [103, 301] on link "VxRail-Virtual-SAN-Datastore-ae0c140a-a41c" at bounding box center [117, 289] width 148 height 25
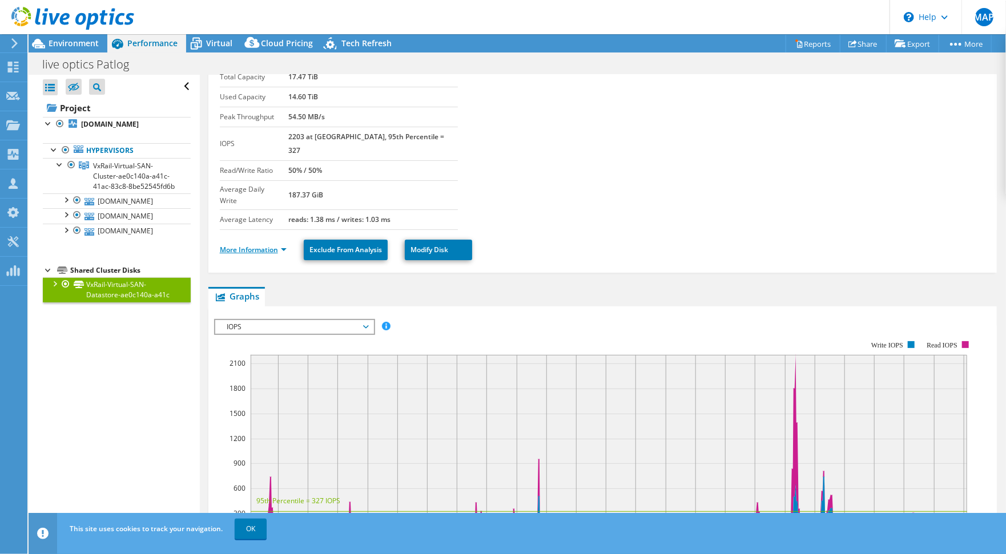
click at [243, 245] on link "More Information" at bounding box center [253, 250] width 67 height 10
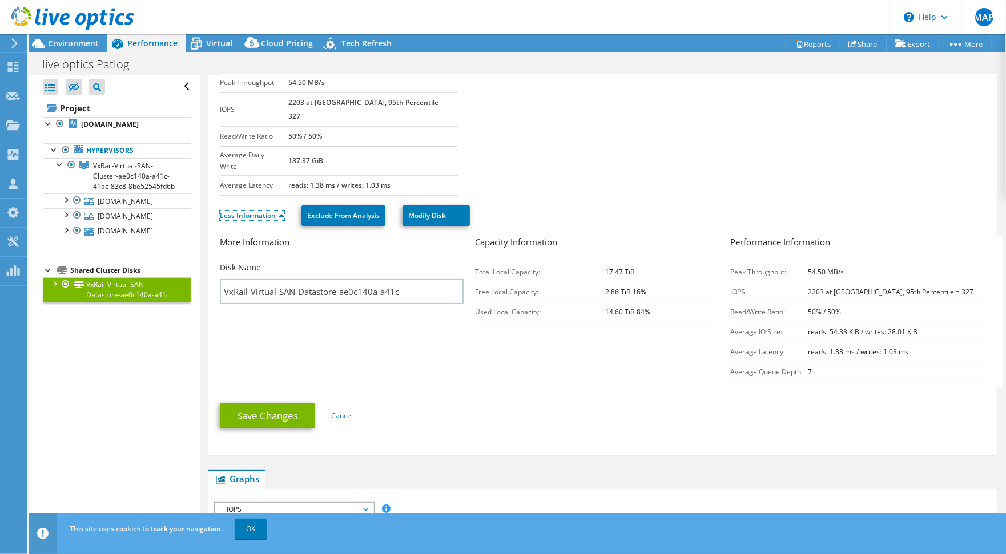
scroll to position [80, 0]
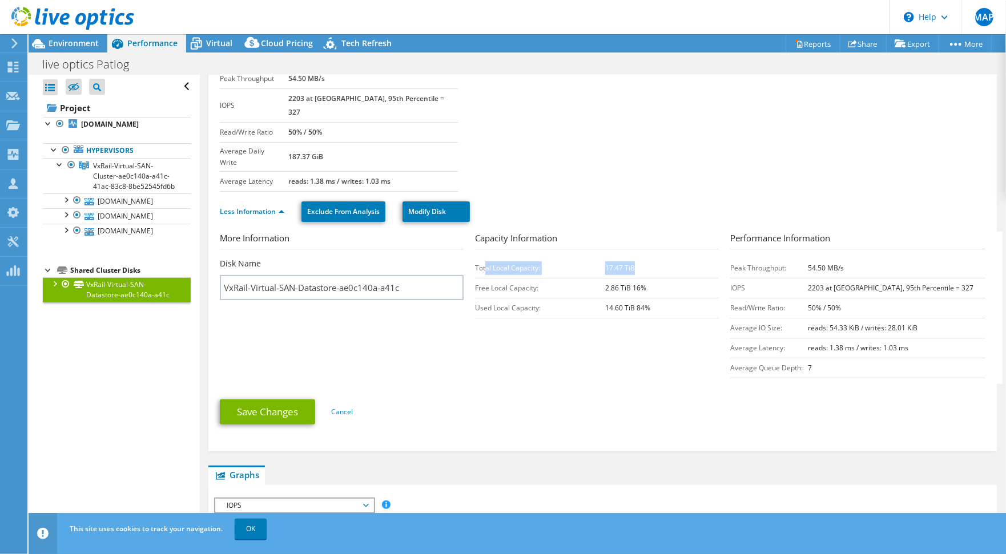
drag, startPoint x: 481, startPoint y: 242, endPoint x: 641, endPoint y: 238, distance: 159.3
click at [641, 258] on tr "Total Local Capacity: 17.47 TiB" at bounding box center [597, 268] width 244 height 20
click at [580, 258] on td "Total Local Capacity:" at bounding box center [540, 268] width 130 height 20
drag, startPoint x: 598, startPoint y: 245, endPoint x: 639, endPoint y: 244, distance: 41.1
click at [639, 258] on tr "Total Local Capacity: 17.47 TiB" at bounding box center [597, 268] width 244 height 20
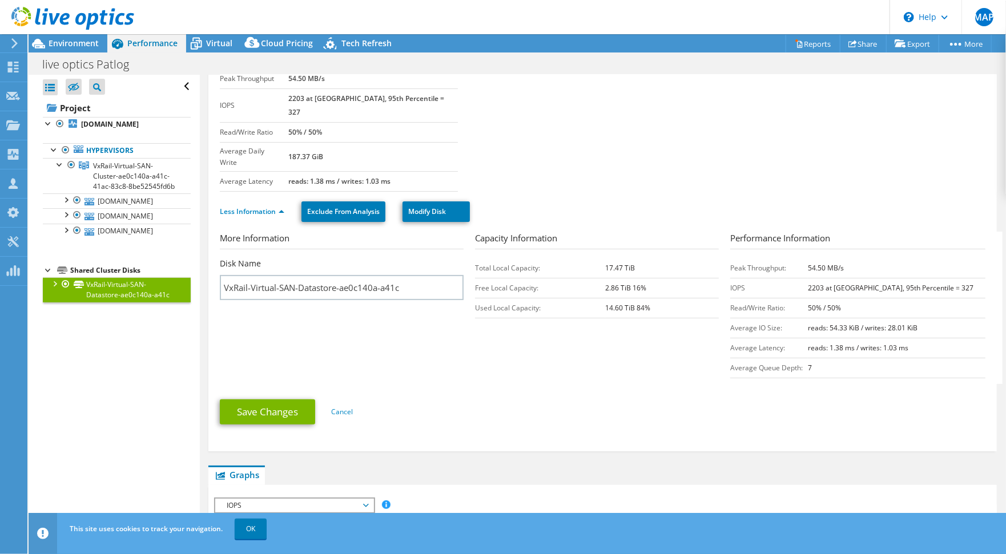
click at [625, 263] on b "17.47 TiB" at bounding box center [620, 268] width 30 height 10
